Goal: Navigation & Orientation: Find specific page/section

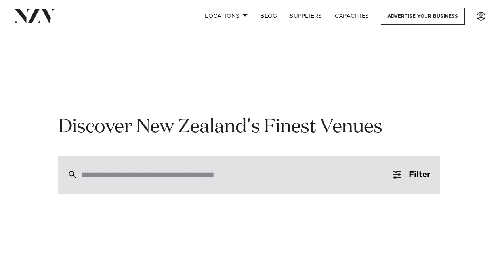
click at [165, 156] on div at bounding box center [248, 175] width 381 height 38
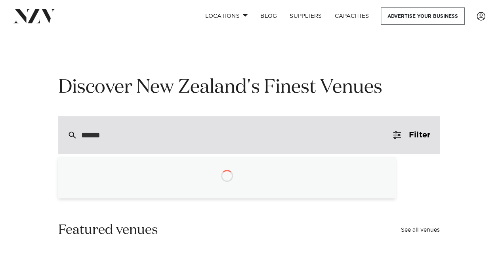
type input "*******"
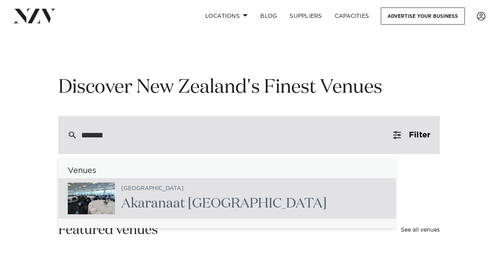
click at [194, 199] on h2 "Akarana at [GEOGRAPHIC_DATA]" at bounding box center [223, 204] width 205 height 18
type input "**********"
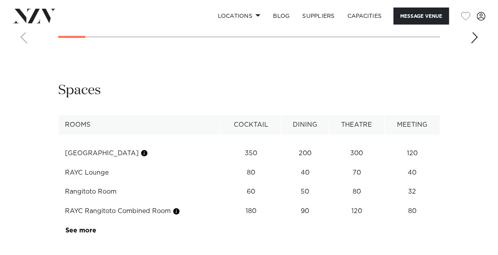
scroll to position [1109, 0]
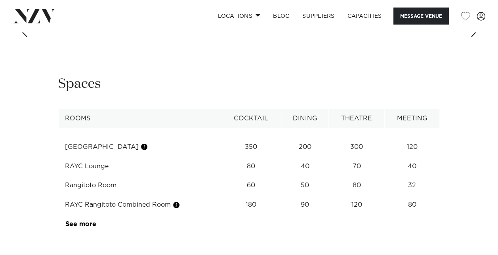
scroll to position [1029, 0]
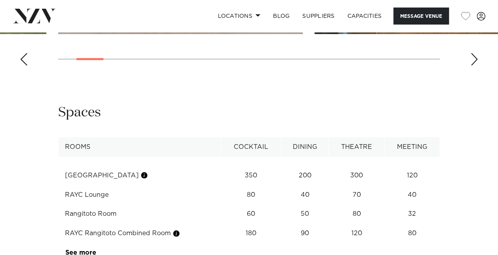
click at [472, 66] on div "Next slide" at bounding box center [474, 59] width 8 height 13
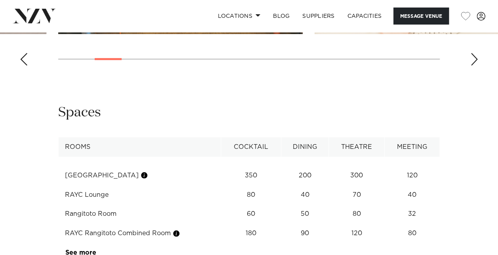
click at [471, 66] on div "Next slide" at bounding box center [474, 59] width 8 height 13
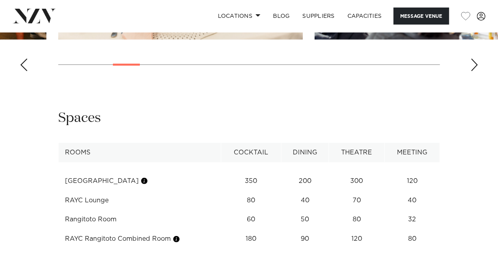
scroll to position [1069, 0]
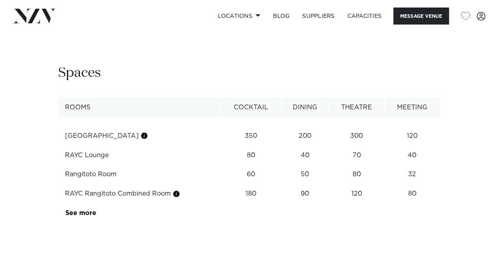
click at [472, 26] on div "Next slide" at bounding box center [474, 19] width 8 height 13
click at [473, 26] on div "Next slide" at bounding box center [474, 19] width 8 height 13
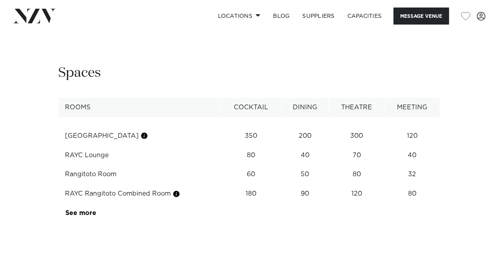
click at [473, 26] on div "Next slide" at bounding box center [474, 19] width 8 height 13
click at [472, 26] on div "Next slide" at bounding box center [474, 19] width 8 height 13
